Goal: Check status: Check status

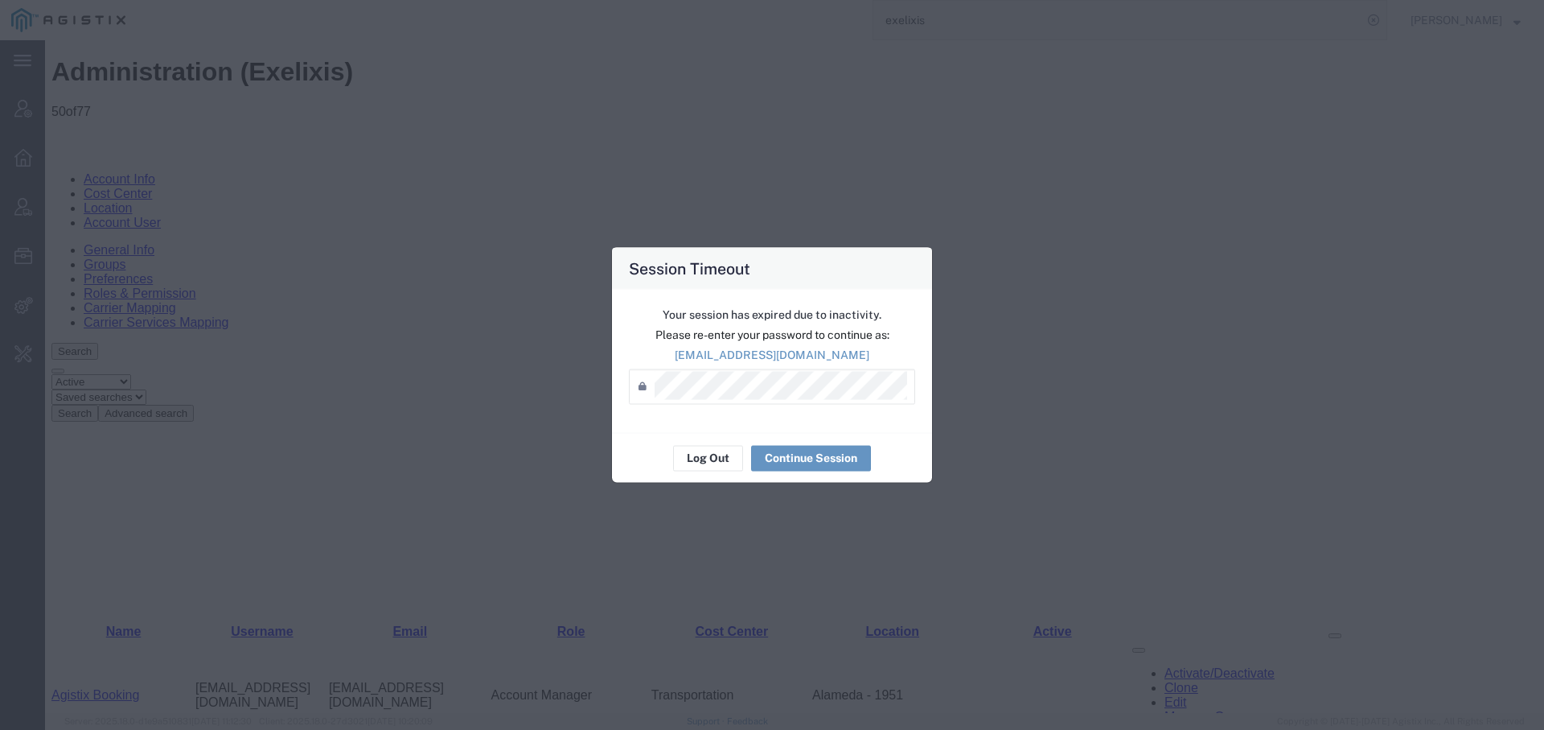
scroll to position [151, 0]
click at [705, 463] on button "Log Out" at bounding box center [708, 458] width 70 height 26
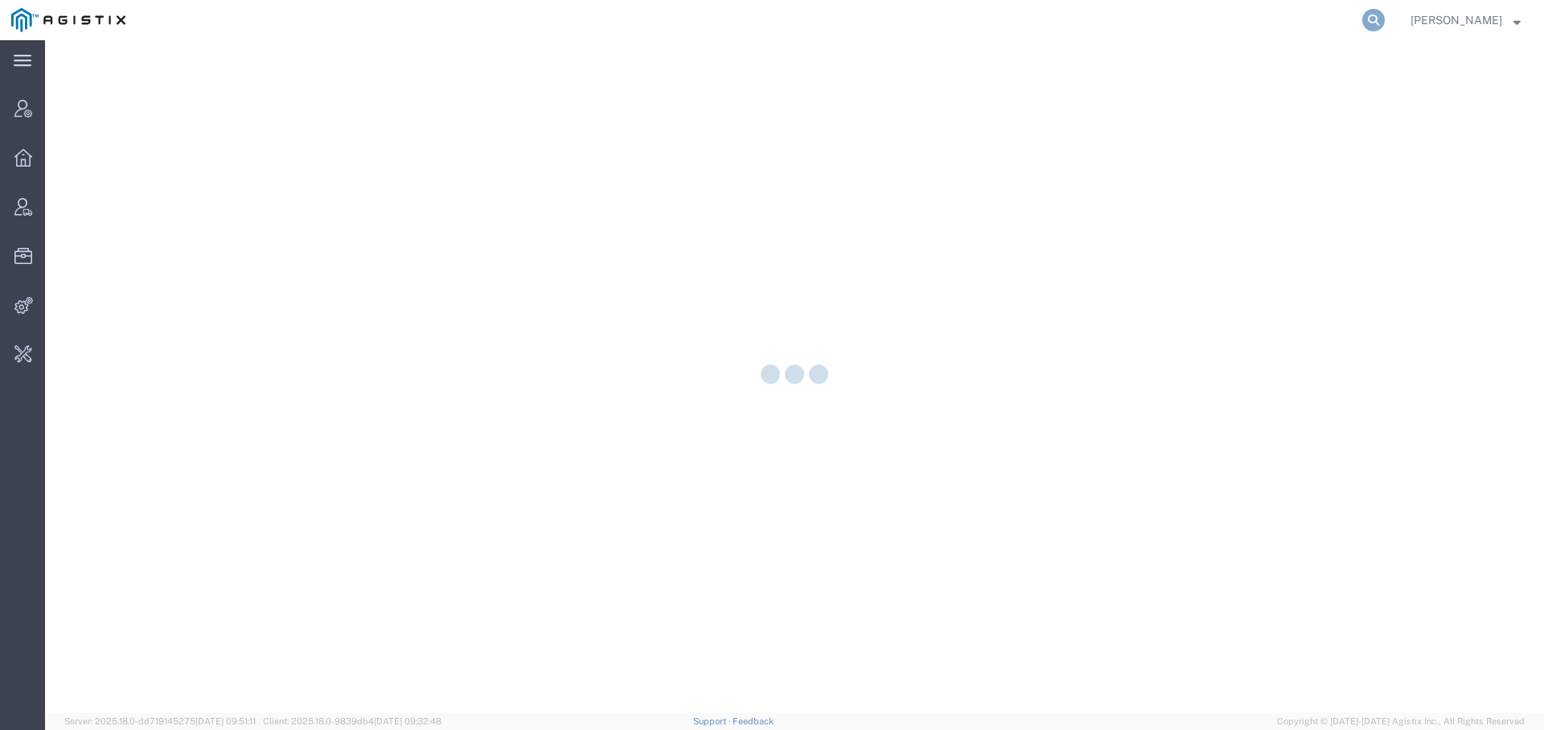
click at [1363, 14] on icon at bounding box center [1374, 20] width 23 height 23
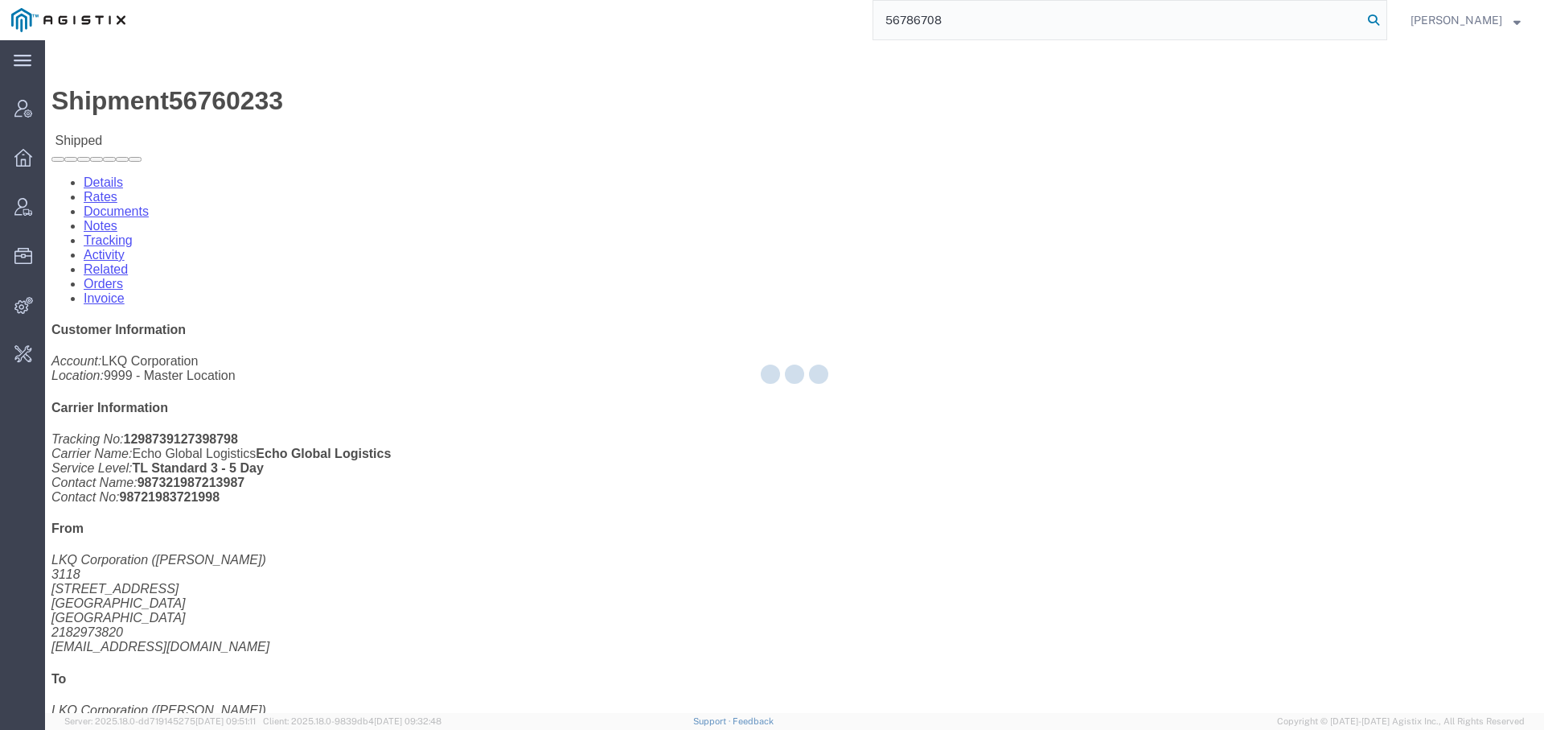
type input "56786708"
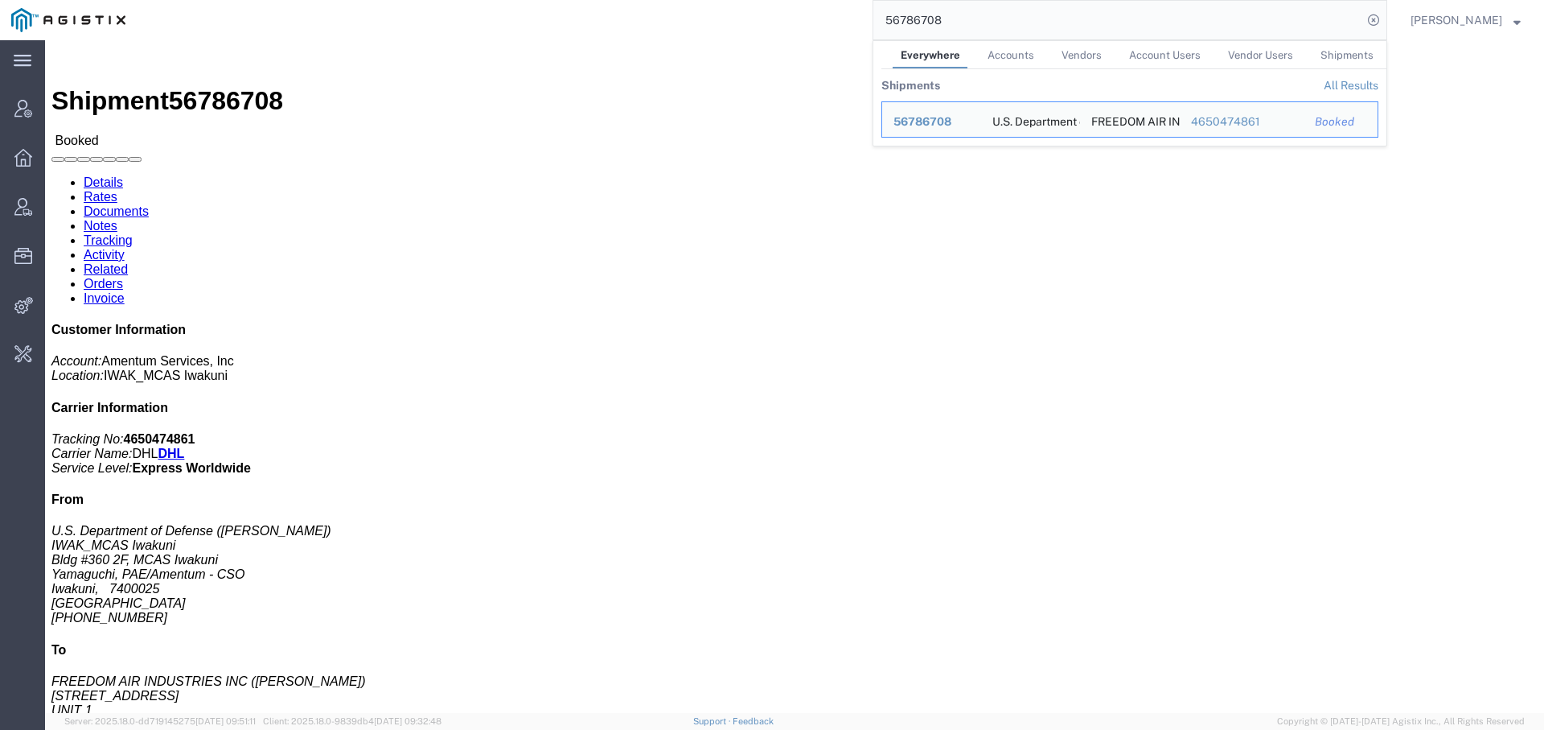
click h4 "Routing & Vehicle Information"
